Goal: Book appointment/travel/reservation

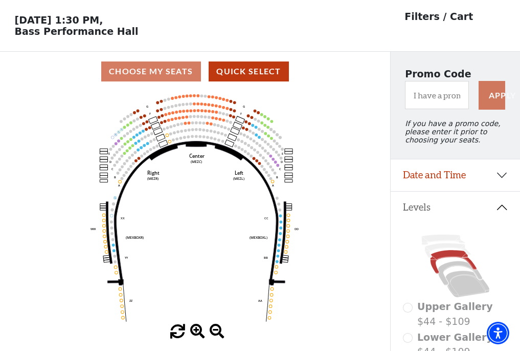
scroll to position [48, 0]
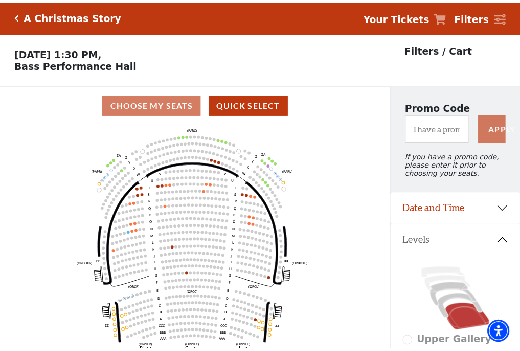
scroll to position [48, 0]
